Goal: Check status: Check status

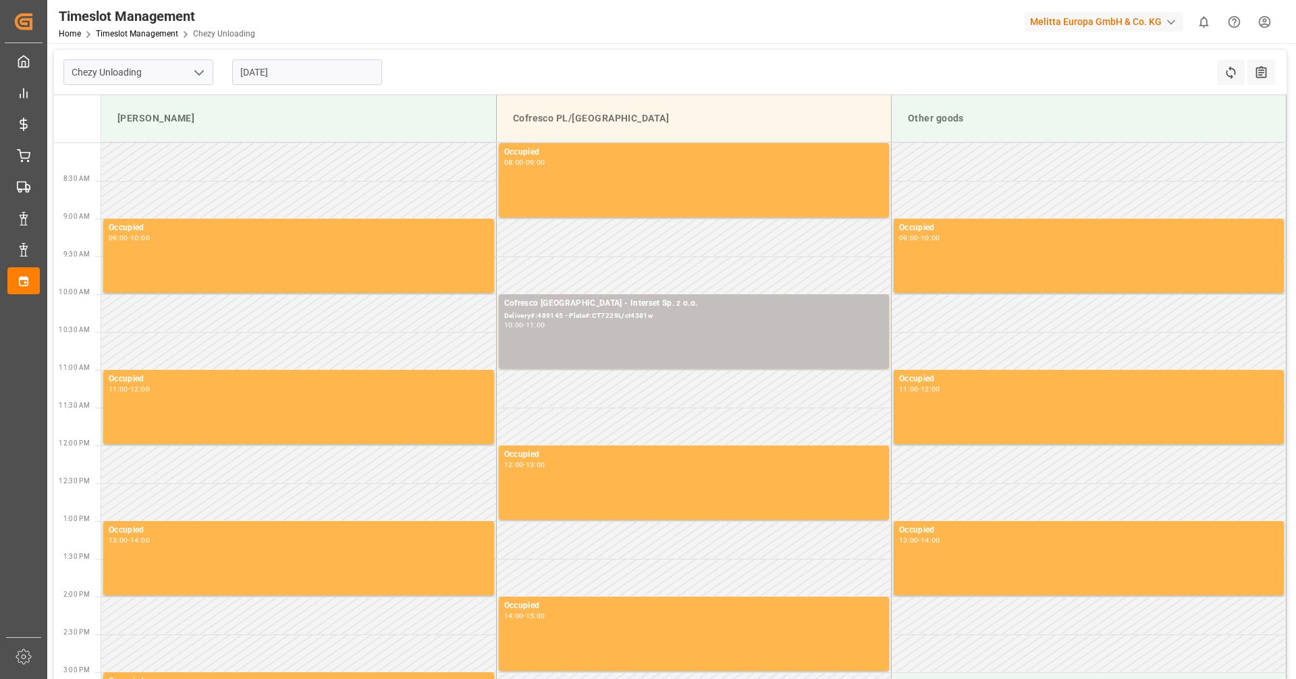
click at [275, 77] on input "[DATE]" at bounding box center [307, 72] width 150 height 26
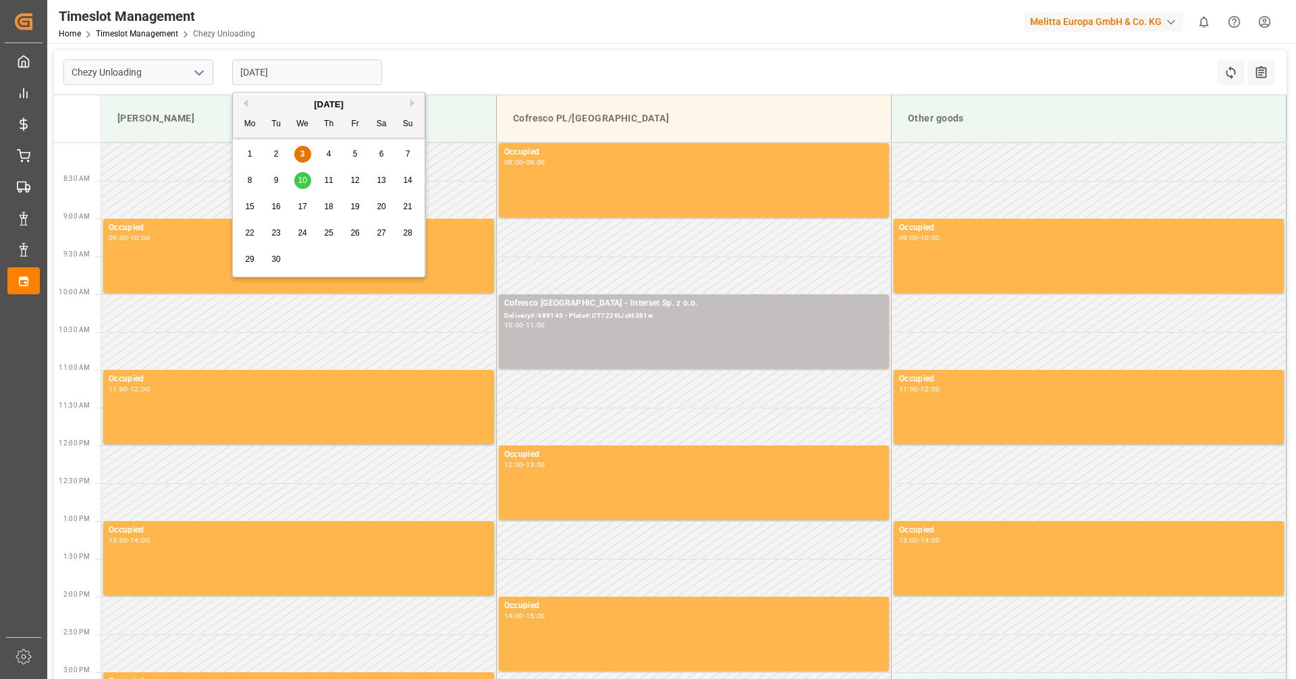
click at [323, 177] on div "11" at bounding box center [329, 181] width 17 height 16
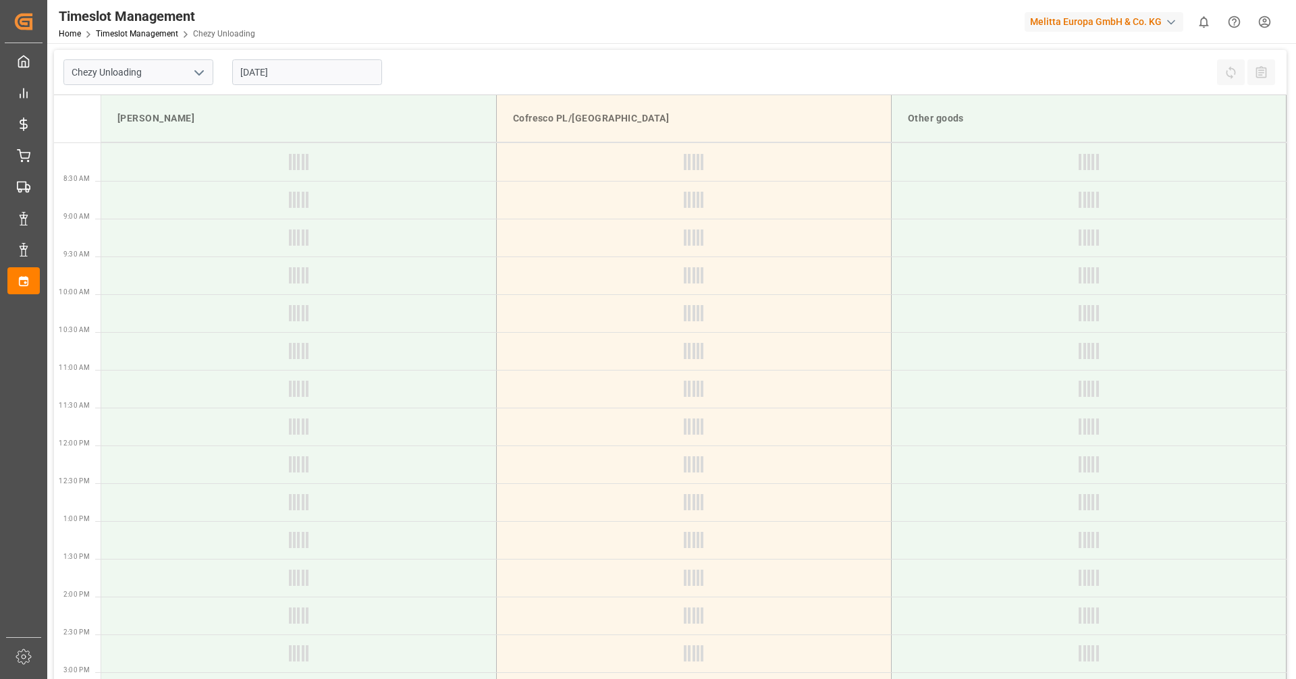
click at [315, 72] on input "[DATE]" at bounding box center [307, 72] width 150 height 26
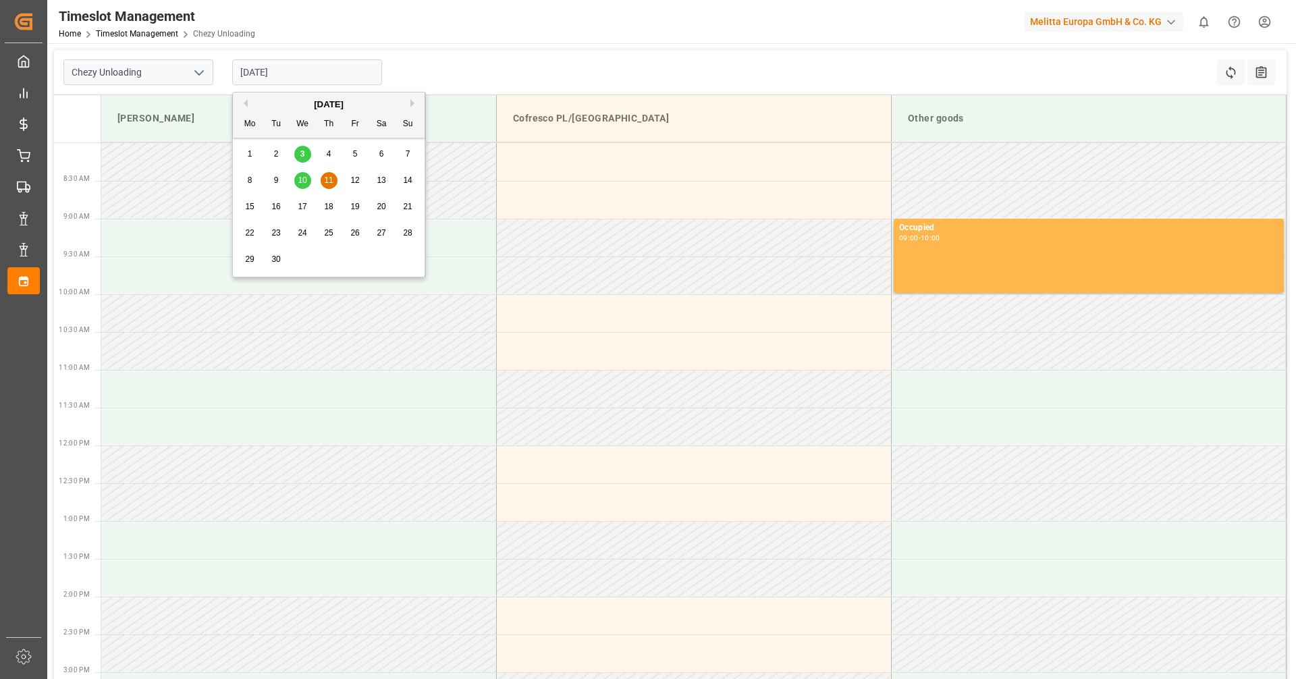
click at [298, 159] on div "3" at bounding box center [302, 154] width 17 height 16
type input "[DATE]"
